Goal: Task Accomplishment & Management: Manage account settings

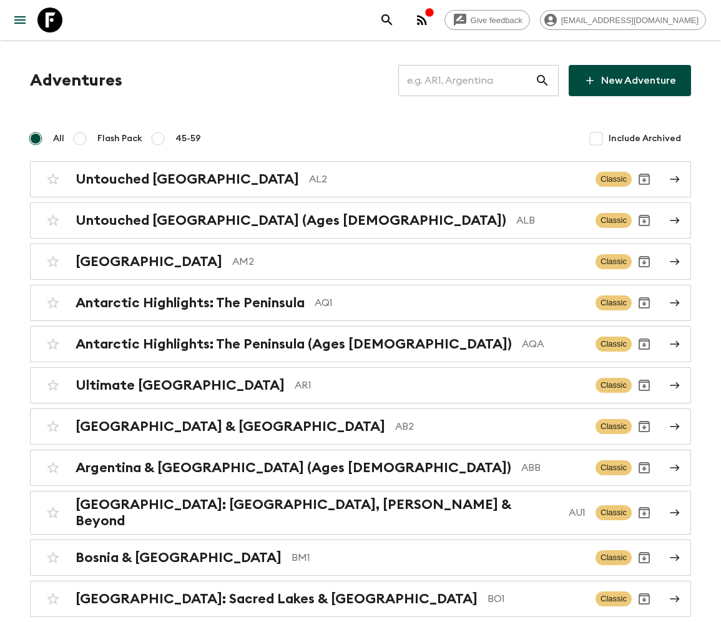
click at [475, 80] on input "text" at bounding box center [466, 80] width 137 height 35
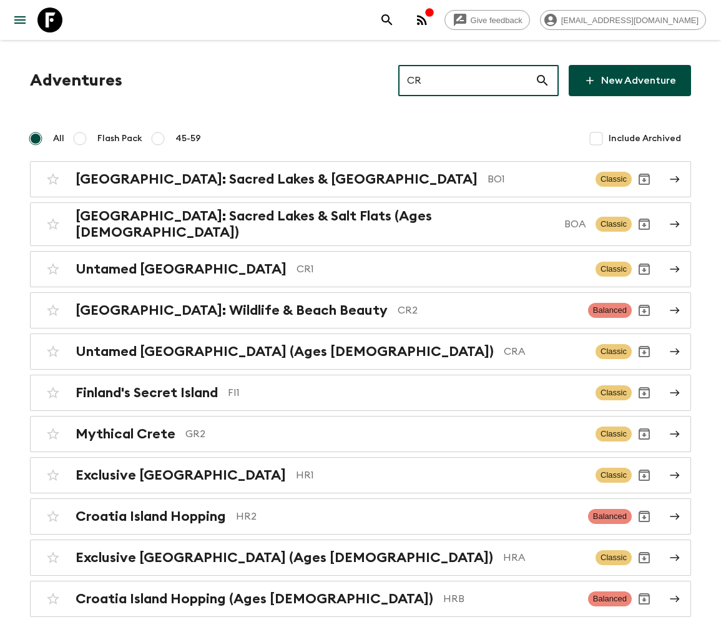
type input "CR2"
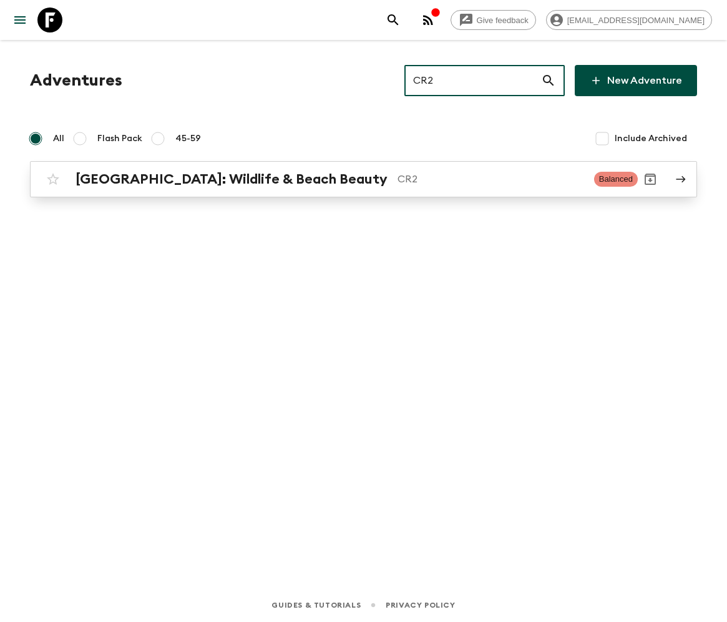
click at [193, 178] on h2 "[GEOGRAPHIC_DATA]: Wildlife & Beach Beauty" at bounding box center [232, 179] width 312 height 16
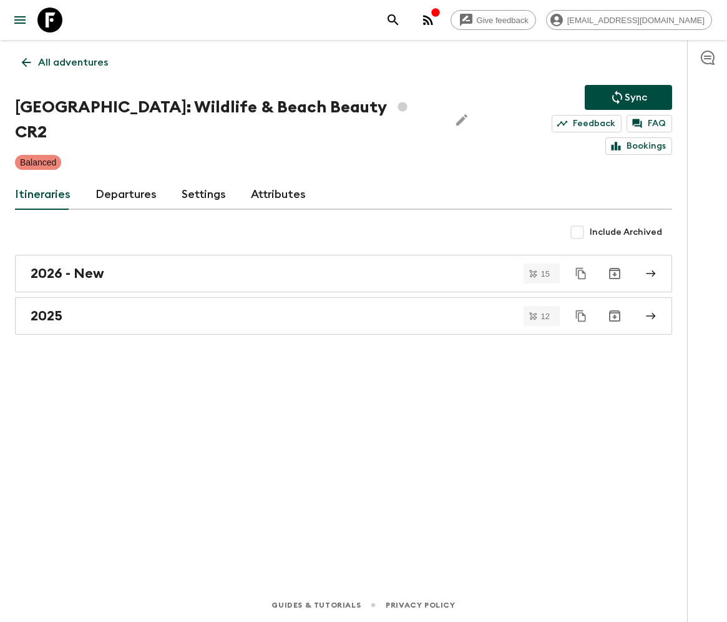
click at [124, 180] on link "Departures" at bounding box center [125, 195] width 61 height 30
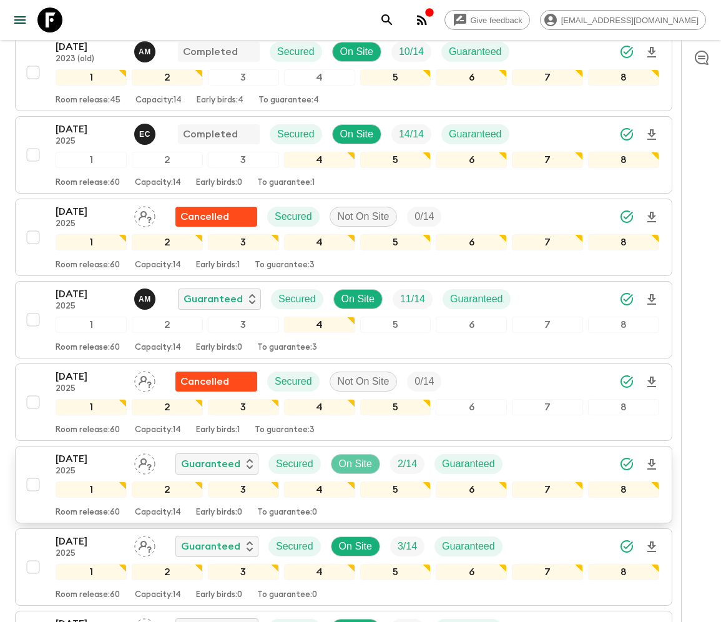
scroll to position [749, 0]
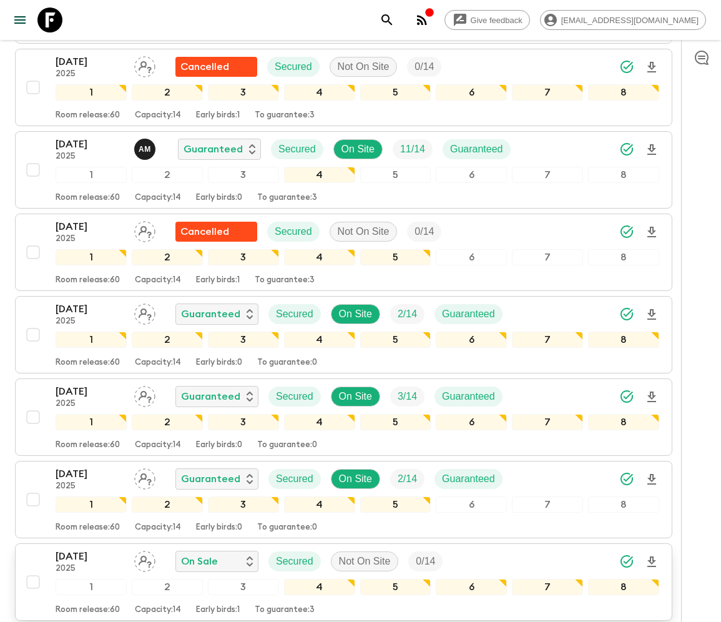
click at [31, 569] on input "checkbox" at bounding box center [33, 581] width 25 height 25
checkbox input "true"
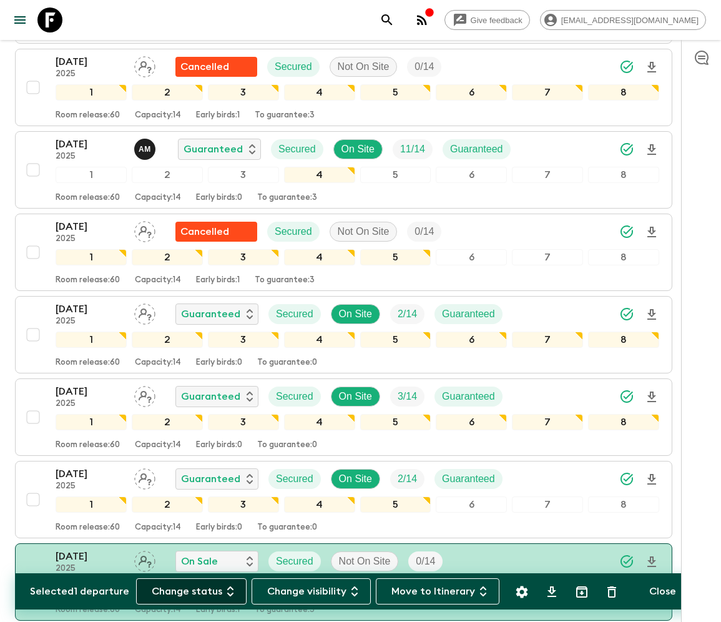
click at [198, 590] on button "Change status" at bounding box center [191, 591] width 110 height 26
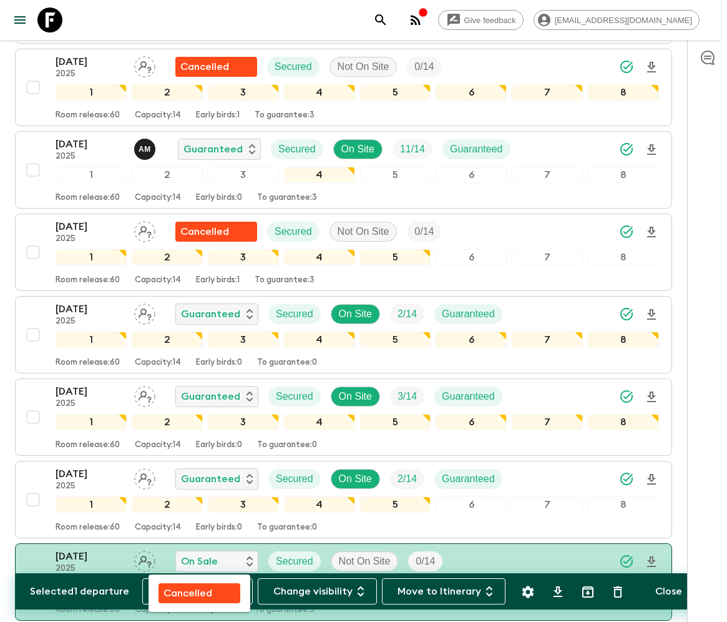
click at [199, 590] on p "Cancelled" at bounding box center [187, 592] width 49 height 15
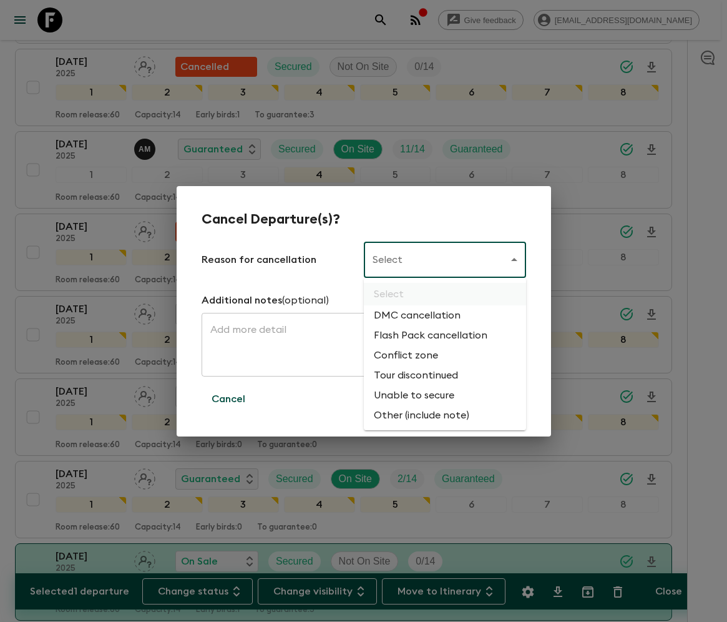
click at [428, 336] on li "Flash Pack cancellation" at bounding box center [445, 335] width 162 height 20
type input "FLASHPACK_CANCELLATION"
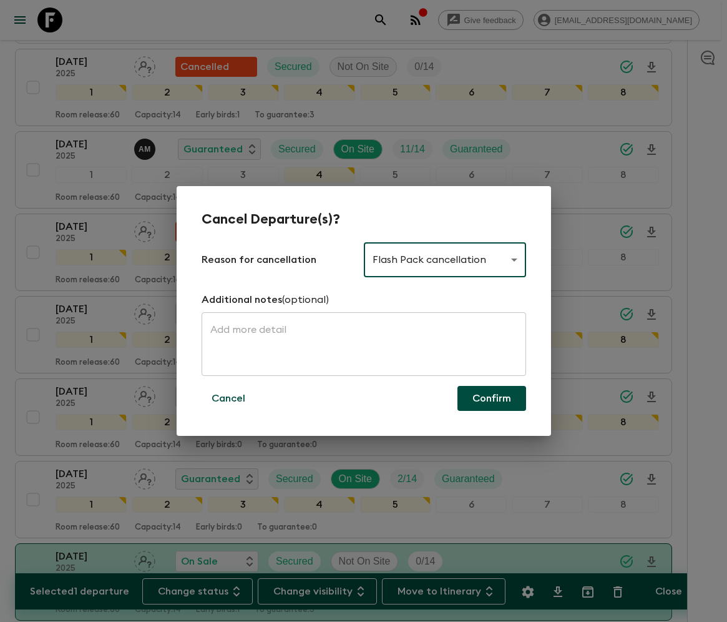
click at [492, 398] on button "Confirm" at bounding box center [491, 398] width 69 height 25
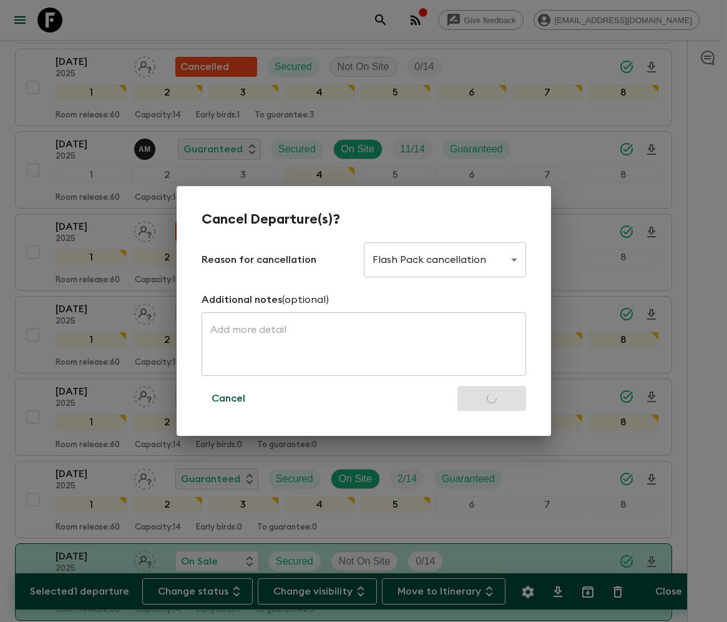
checkbox input "false"
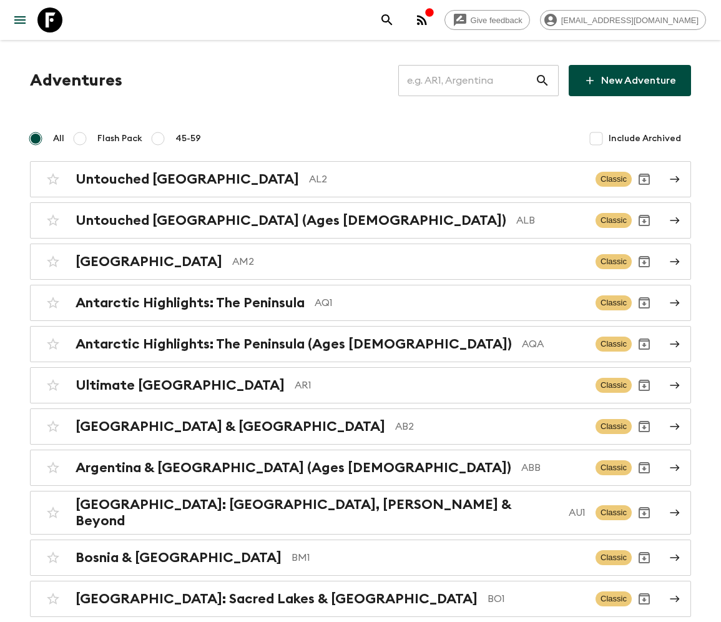
click at [475, 80] on input "text" at bounding box center [466, 80] width 137 height 35
type input "TH2"
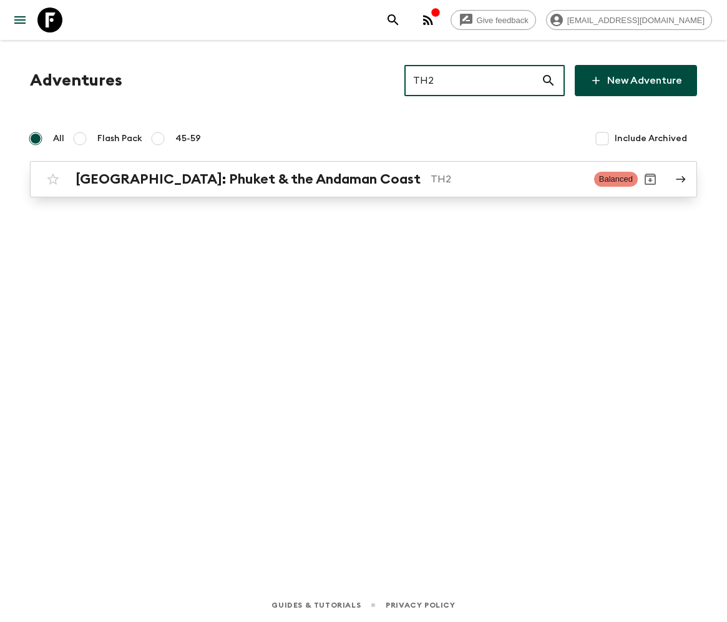
click at [203, 178] on h2 "[GEOGRAPHIC_DATA]: Phuket & the Andaman Coast" at bounding box center [248, 179] width 345 height 16
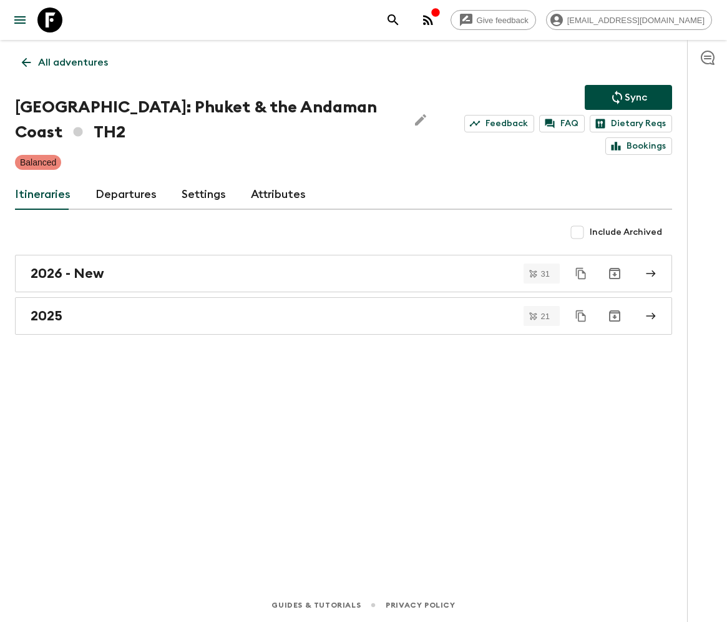
click at [122, 193] on link "Departures" at bounding box center [125, 195] width 61 height 30
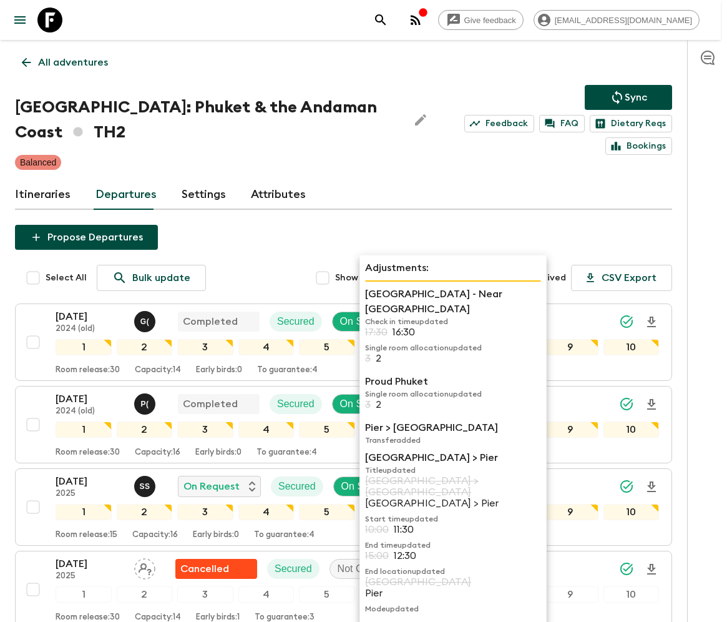
click at [178, 193] on div "Itineraries Departures Settings Attributes" at bounding box center [343, 195] width 657 height 30
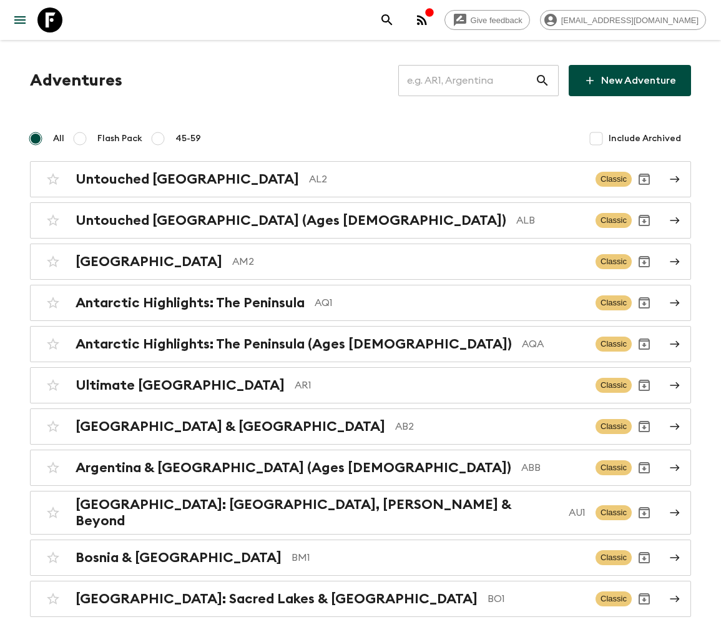
click at [475, 80] on input "text" at bounding box center [466, 80] width 137 height 35
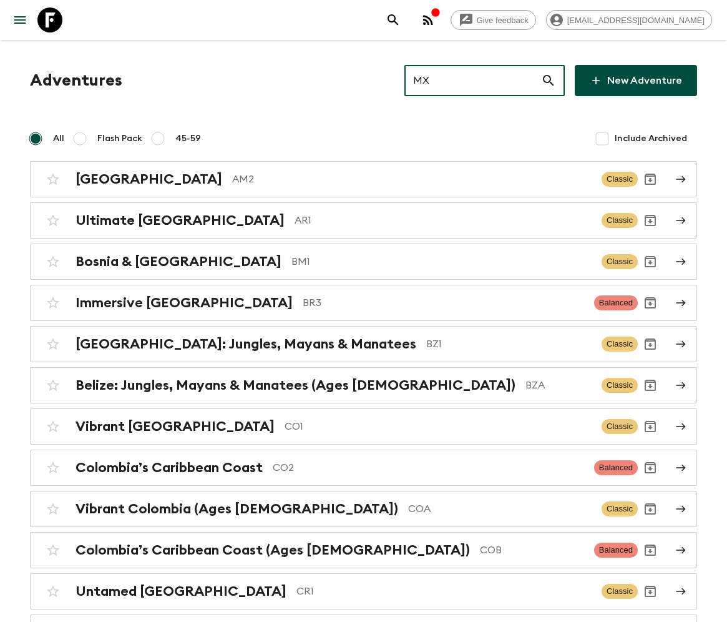
type input "MX2"
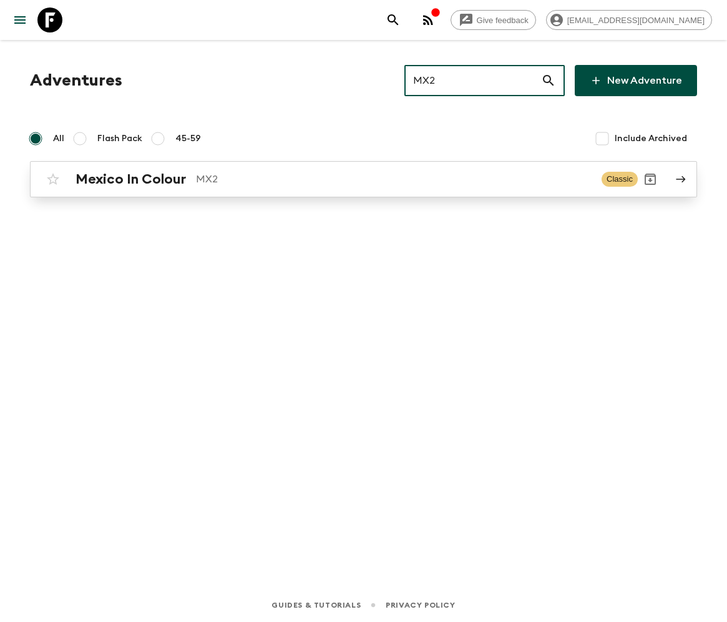
click at [130, 178] on h2 "Mexico In Colour" at bounding box center [131, 179] width 110 height 16
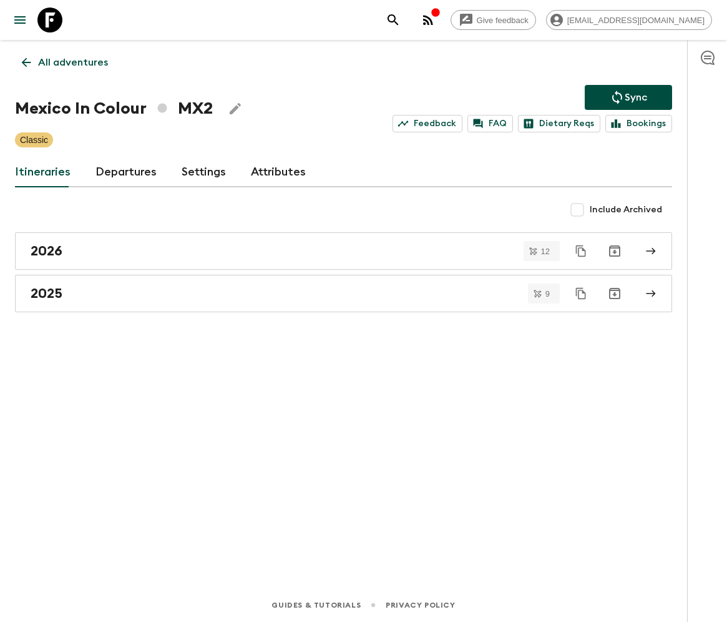
click at [124, 171] on link "Departures" at bounding box center [125, 172] width 61 height 30
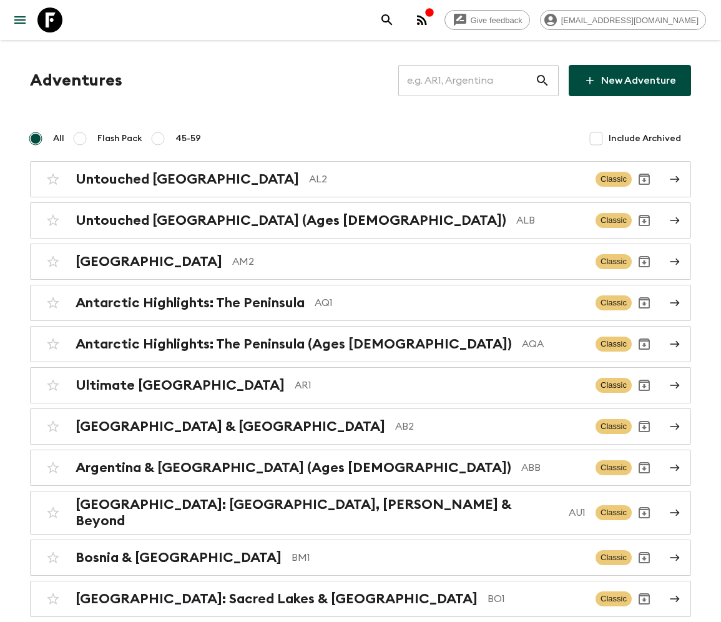
click at [475, 80] on input "text" at bounding box center [466, 80] width 137 height 35
type input "PH1"
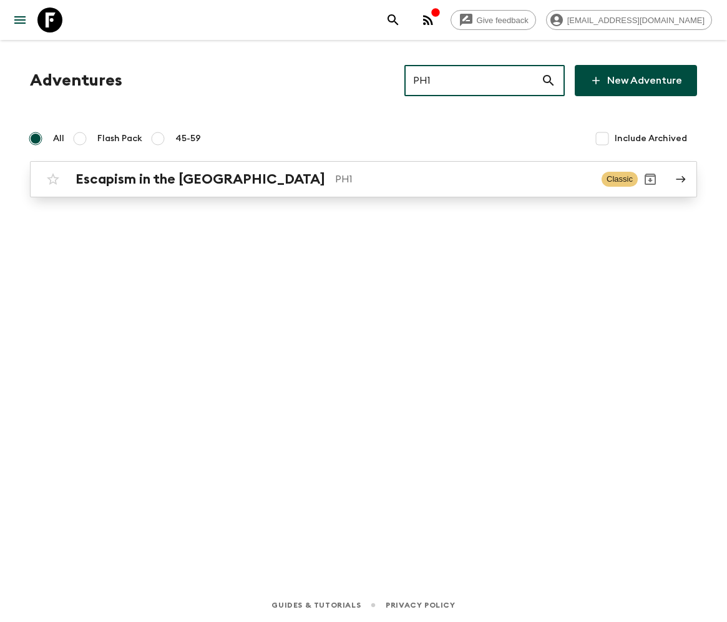
click at [162, 178] on h2 "Escapism in the [GEOGRAPHIC_DATA]" at bounding box center [201, 179] width 250 height 16
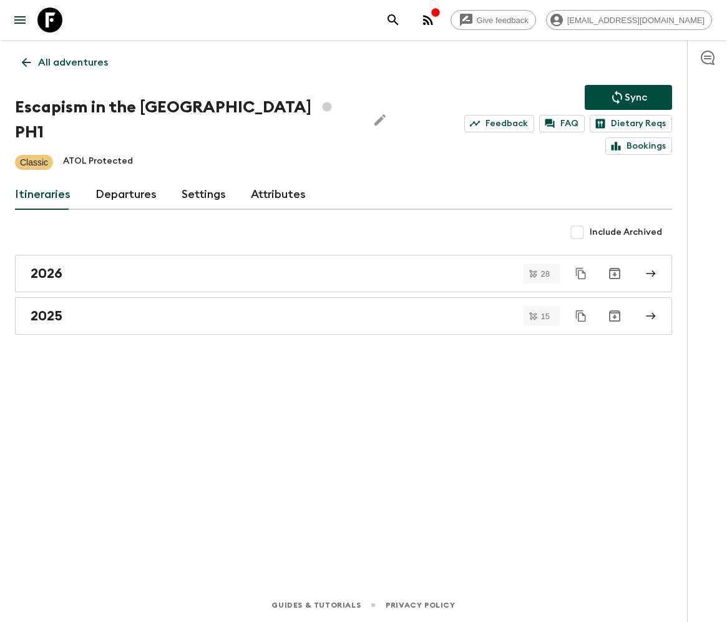
click at [124, 180] on link "Departures" at bounding box center [125, 195] width 61 height 30
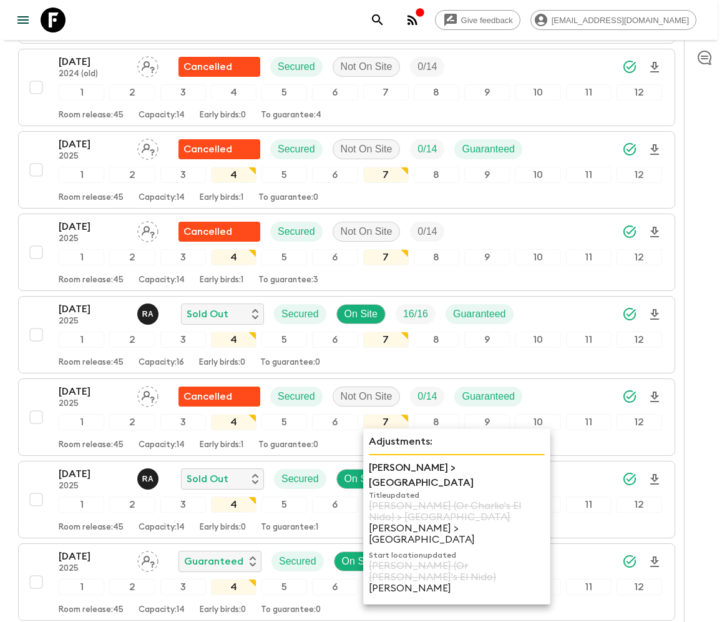
scroll to position [1124, 0]
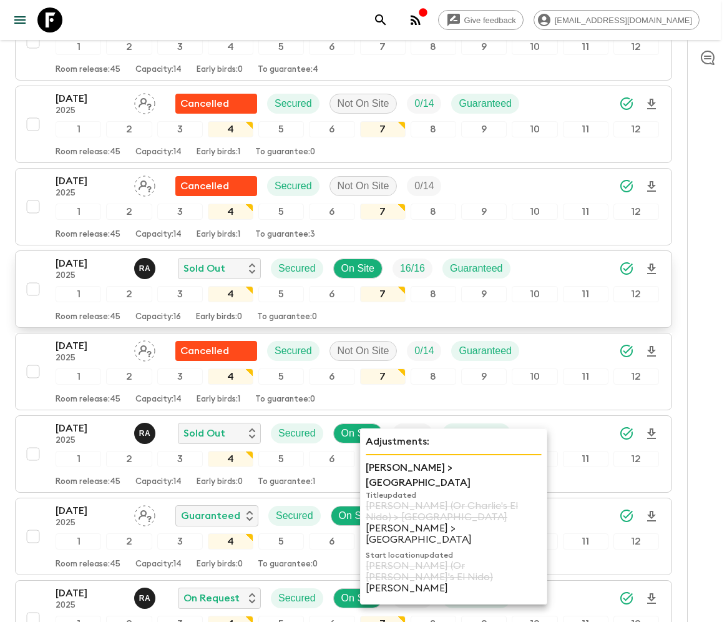
click at [178, 307] on div "Room release: 45 Capacity: 16 Early birds: 0 To guarantee: 0" at bounding box center [357, 314] width 603 height 15
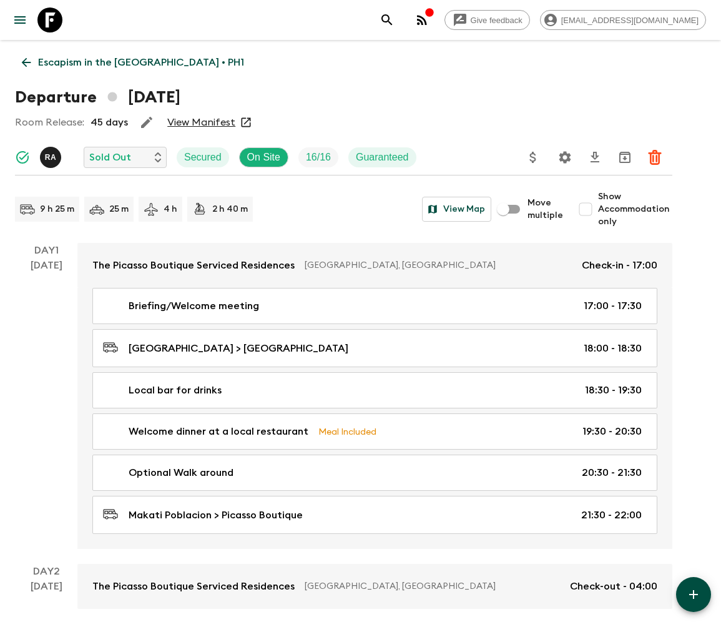
click at [104, 62] on p "Escapism in the [GEOGRAPHIC_DATA] • PH1" at bounding box center [141, 62] width 206 height 15
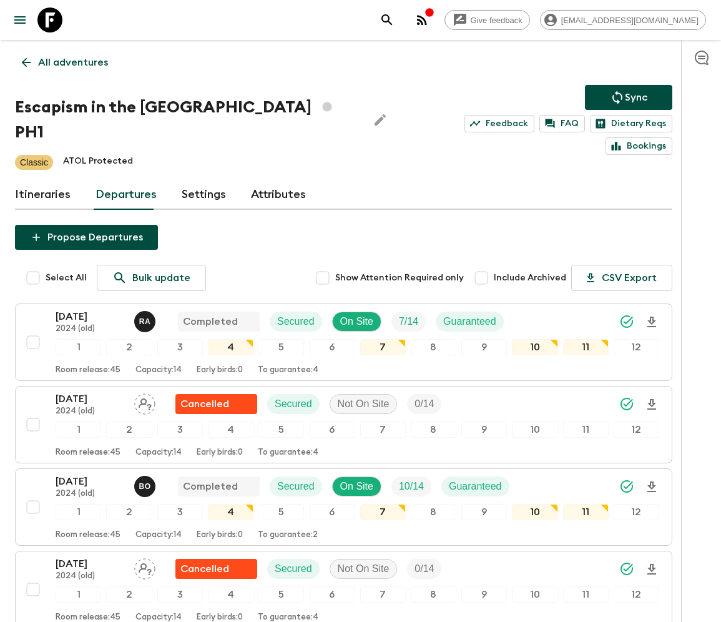
scroll to position [1447, 0]
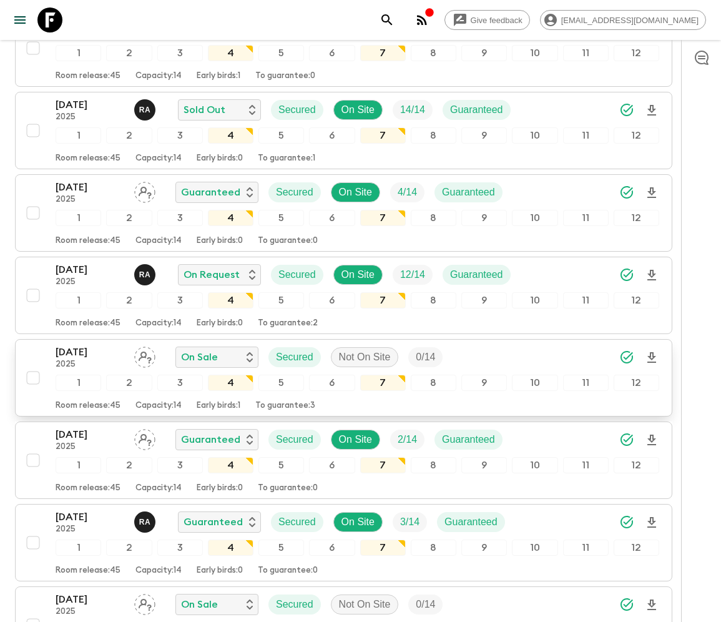
click at [32, 365] on input "checkbox" at bounding box center [33, 377] width 25 height 25
checkbox input "true"
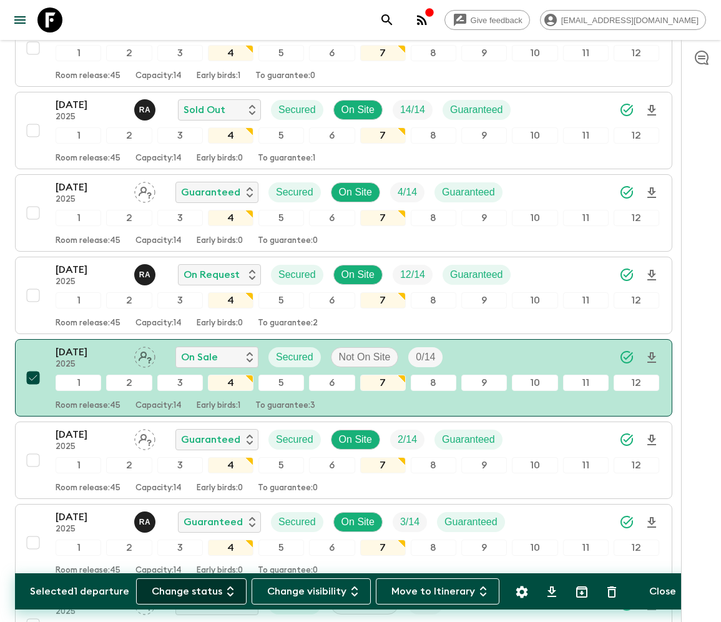
click at [198, 590] on button "Change status" at bounding box center [191, 591] width 110 height 26
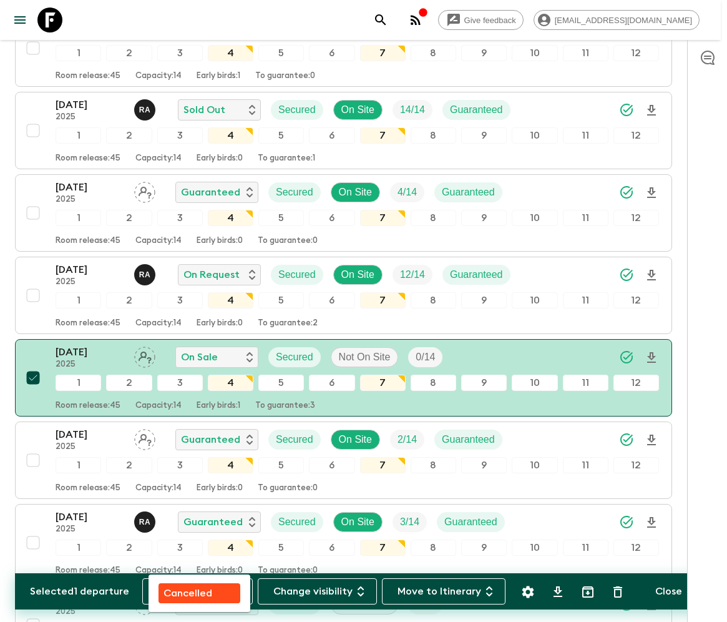
click at [199, 590] on p "Cancelled" at bounding box center [187, 592] width 49 height 15
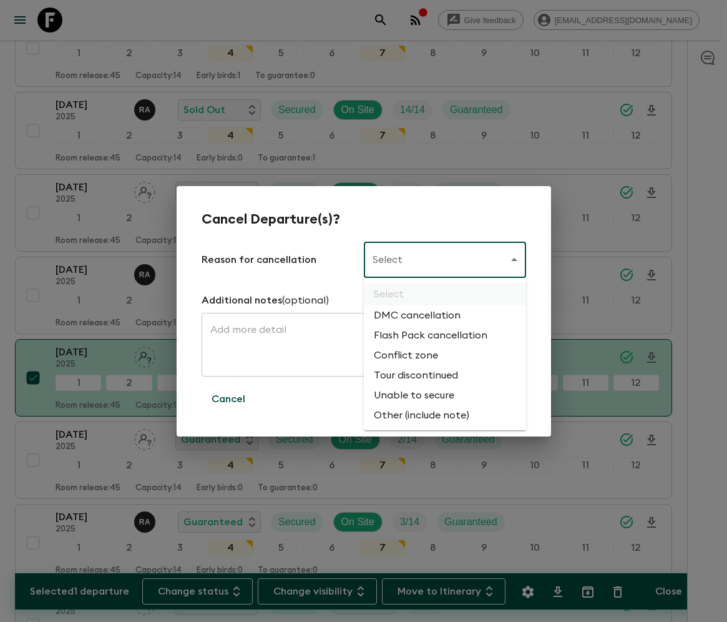
click at [428, 336] on li "Flash Pack cancellation" at bounding box center [445, 335] width 162 height 20
type input "FLASHPACK_CANCELLATION"
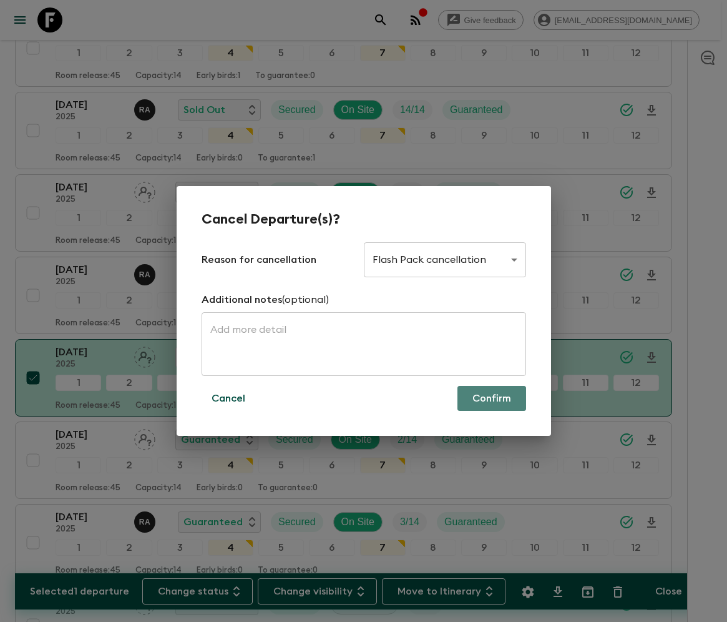
click at [492, 398] on button "Confirm" at bounding box center [491, 398] width 69 height 25
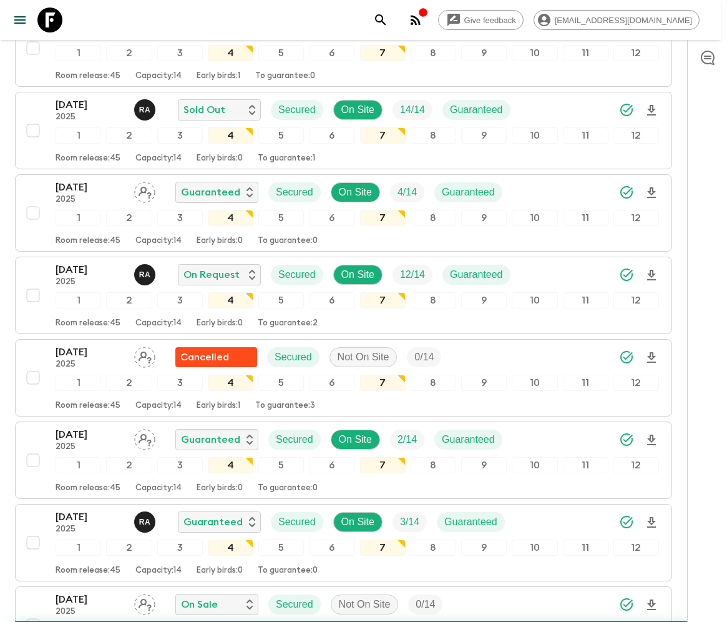
checkbox input "false"
